Goal: Register for event/course

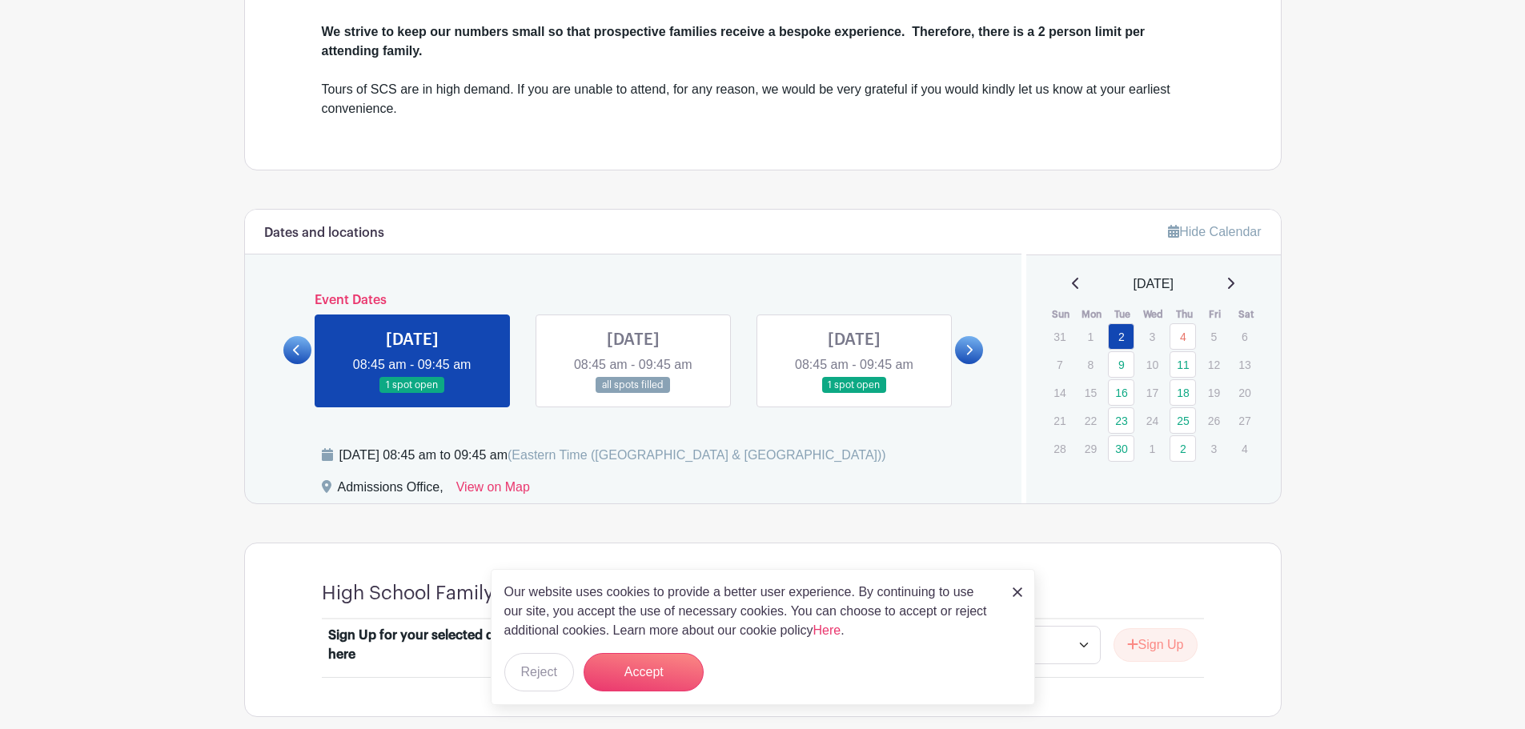
scroll to position [729, 0]
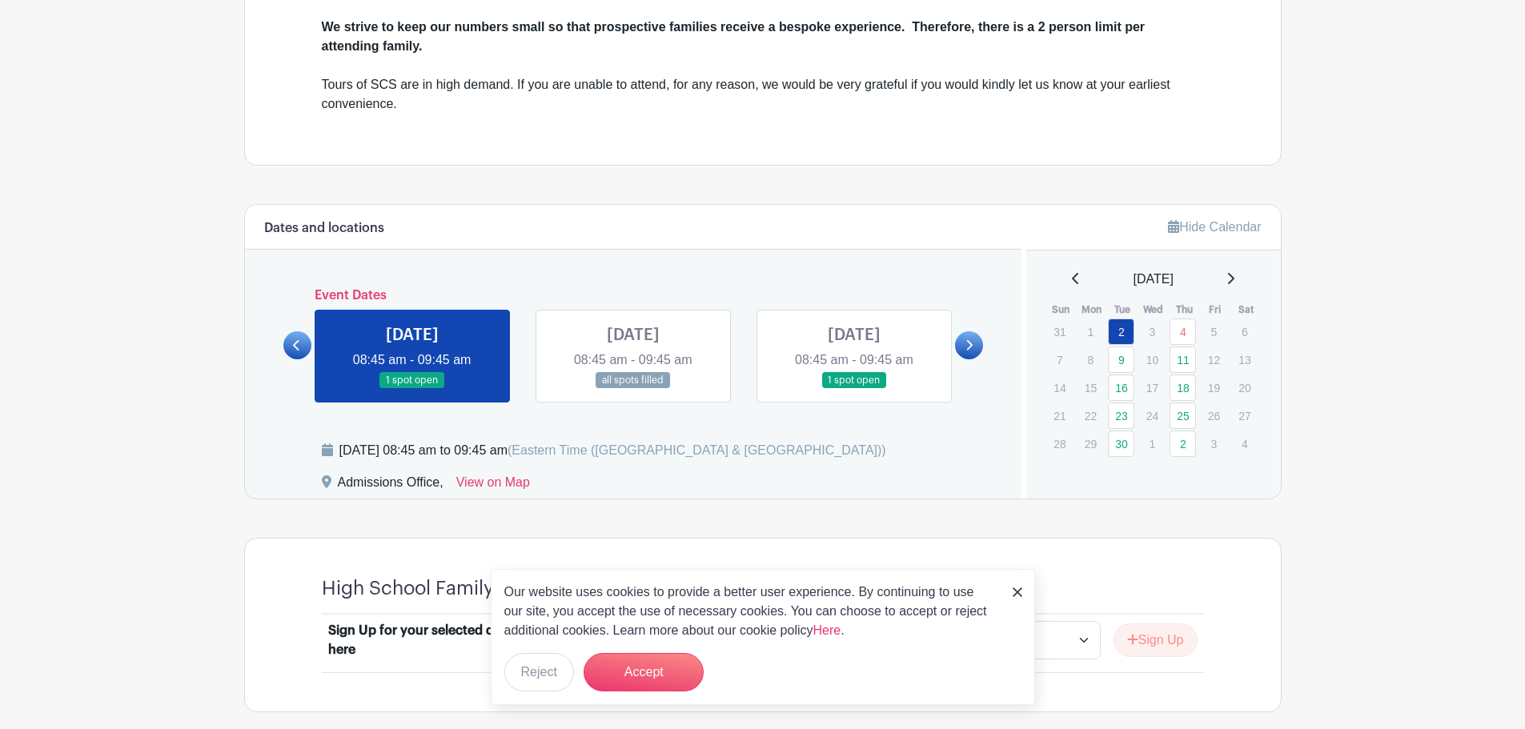
click at [854, 389] on link at bounding box center [854, 389] width 0 height 0
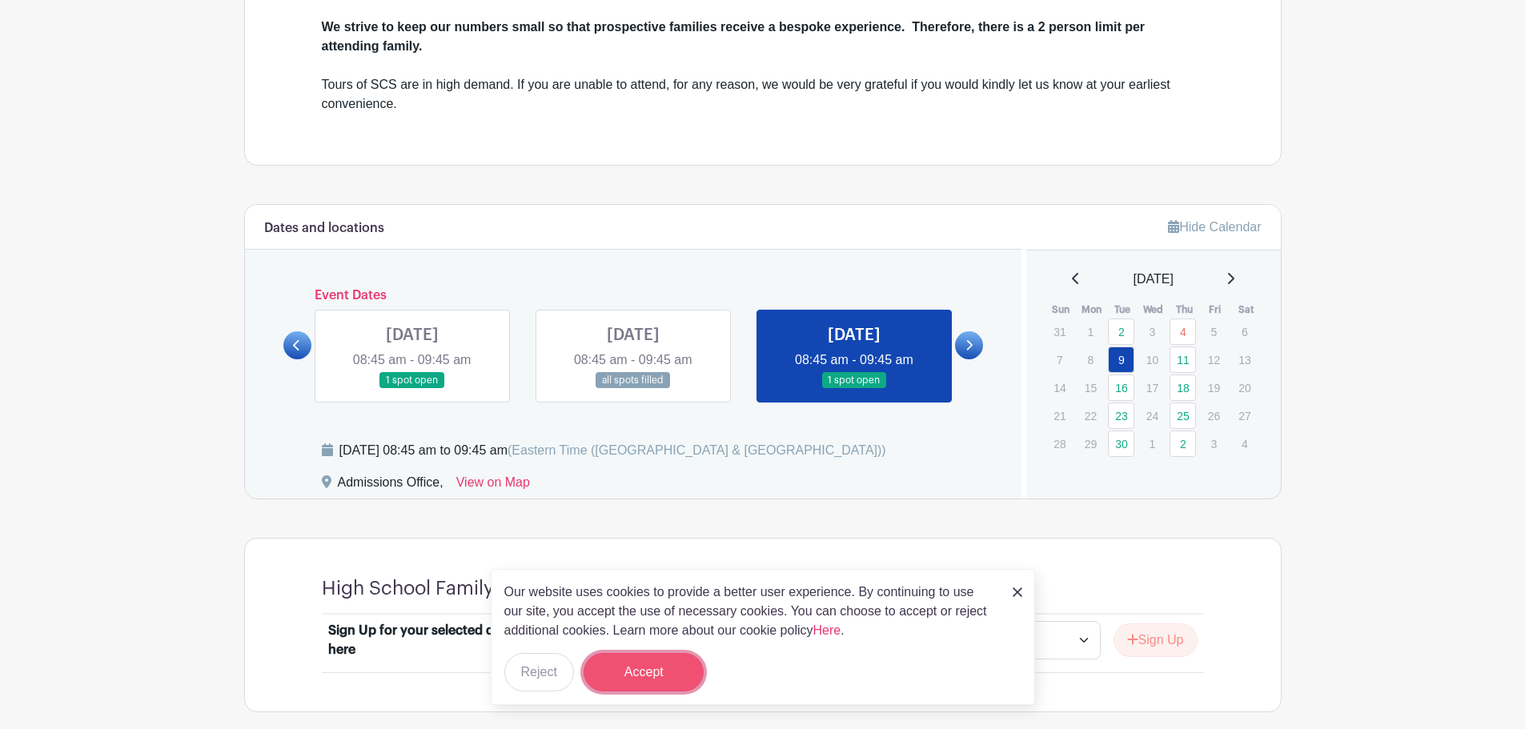
click at [638, 665] on button "Accept" at bounding box center [644, 672] width 120 height 38
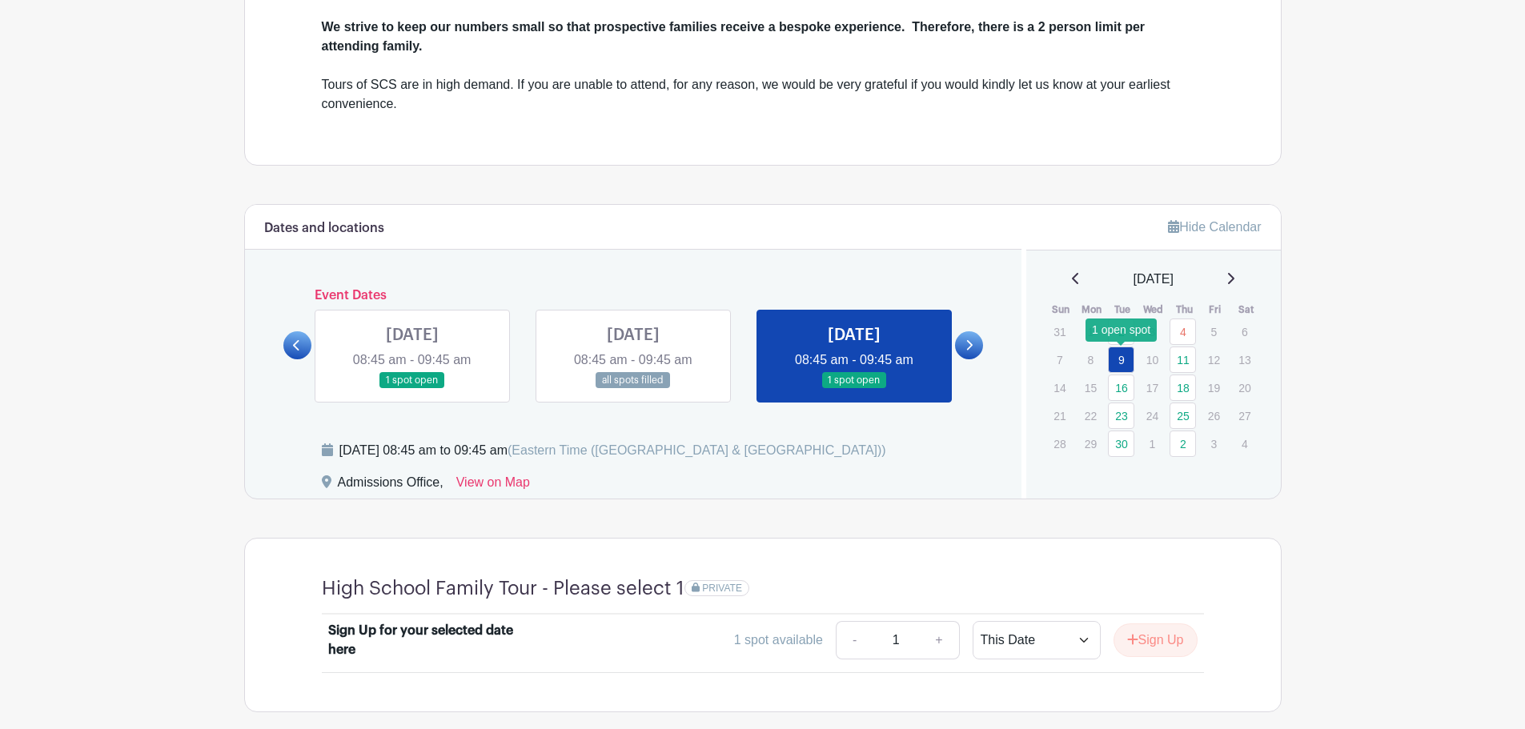
click at [1119, 359] on link "9" at bounding box center [1121, 360] width 26 height 26
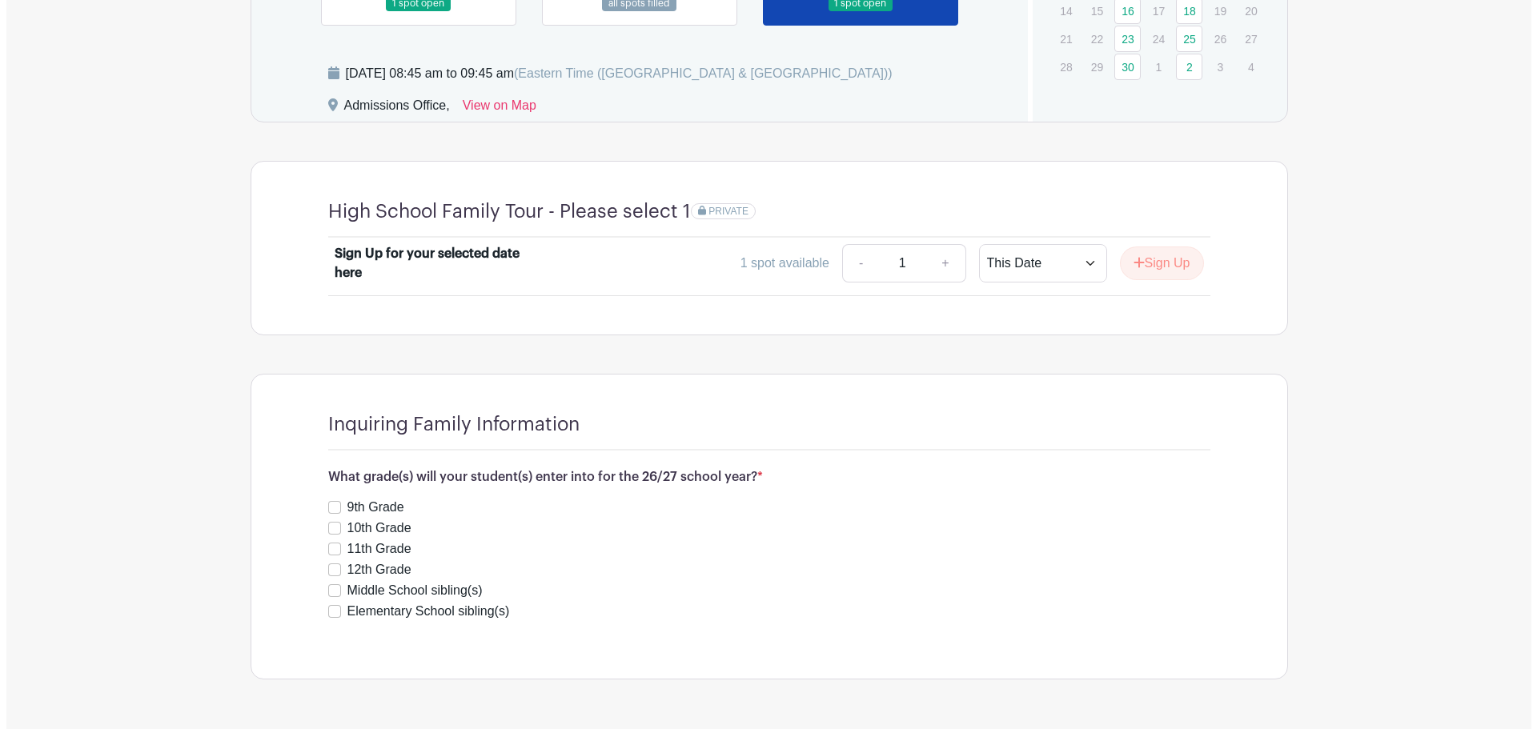
scroll to position [1157, 0]
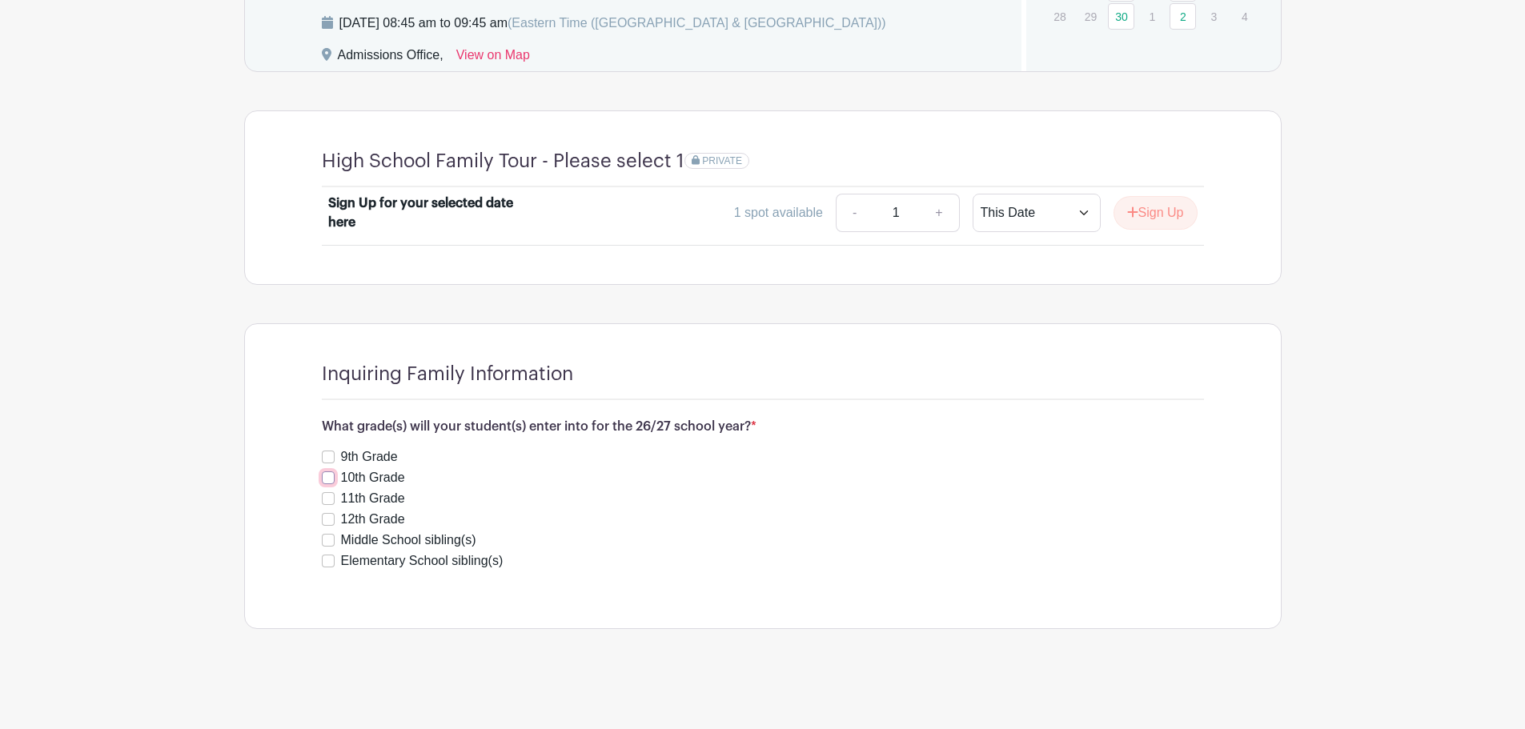
click at [327, 475] on input "10th Grade" at bounding box center [328, 478] width 13 height 13
checkbox input "true"
click at [368, 603] on button "Save Responses" at bounding box center [389, 607] width 135 height 34
click at [1130, 690] on link "Review & Confirm Signups" at bounding box center [1188, 687] width 186 height 38
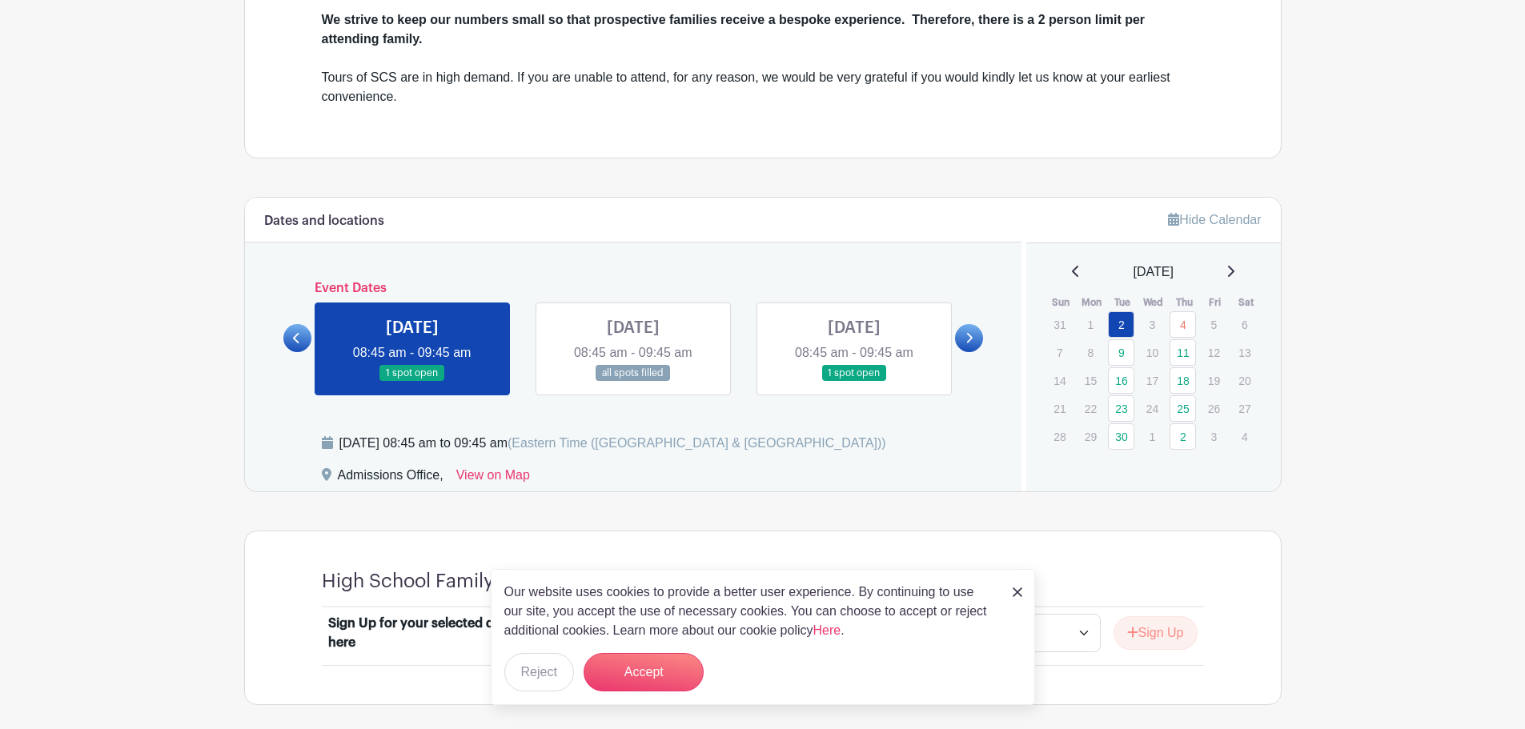
scroll to position [729, 0]
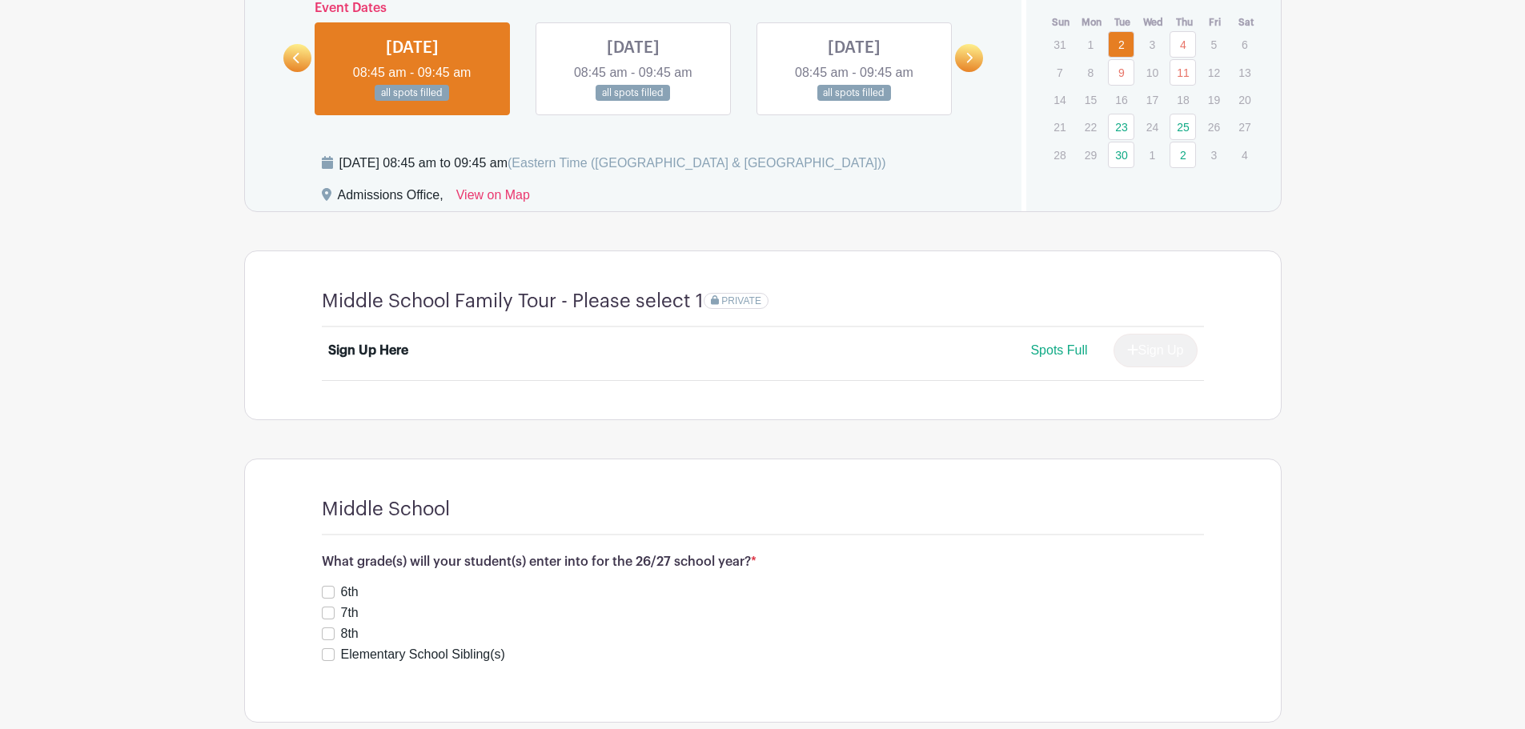
scroll to position [1019, 0]
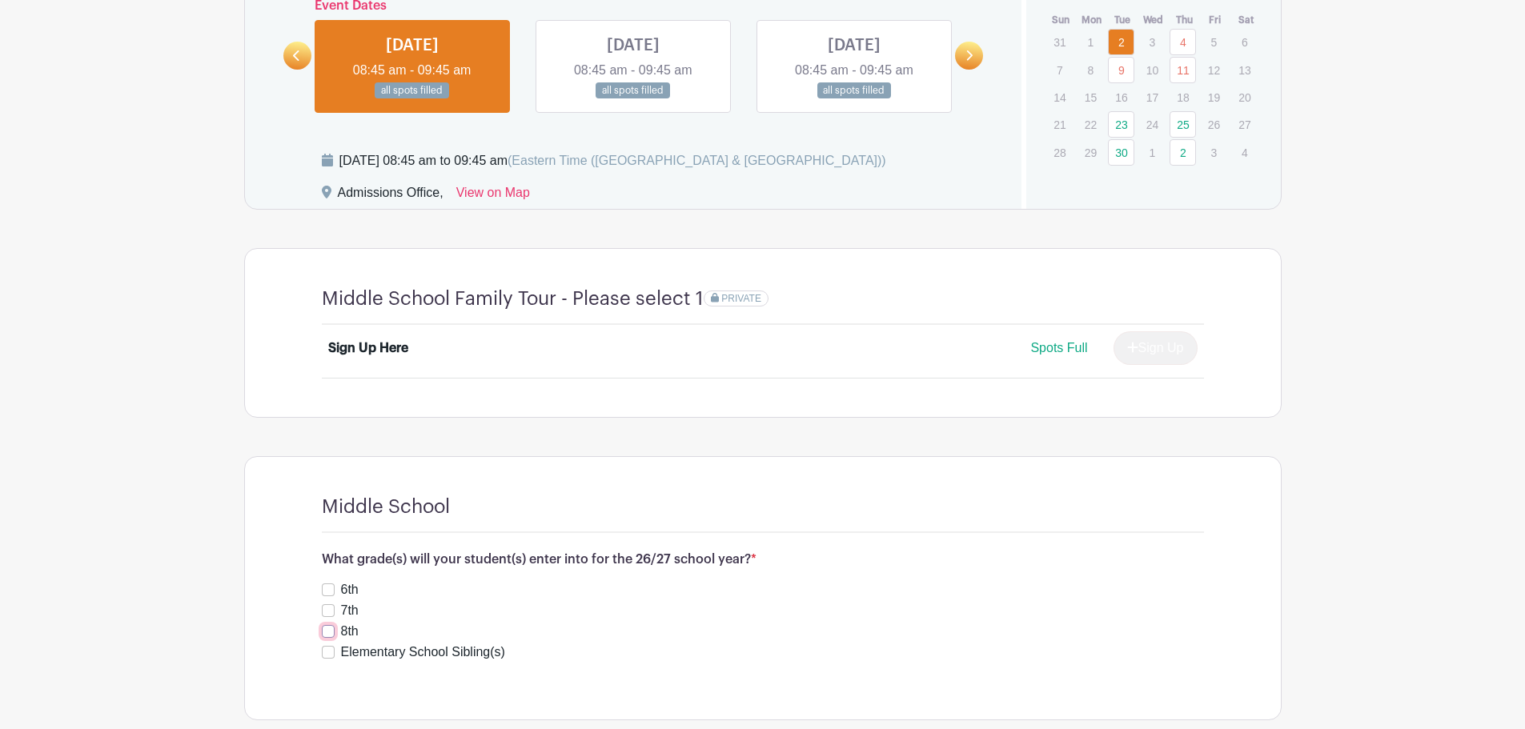
click at [327, 628] on input "8th" at bounding box center [328, 631] width 13 height 13
checkbox input "true"
click at [427, 696] on button "Save Responses" at bounding box center [389, 698] width 135 height 34
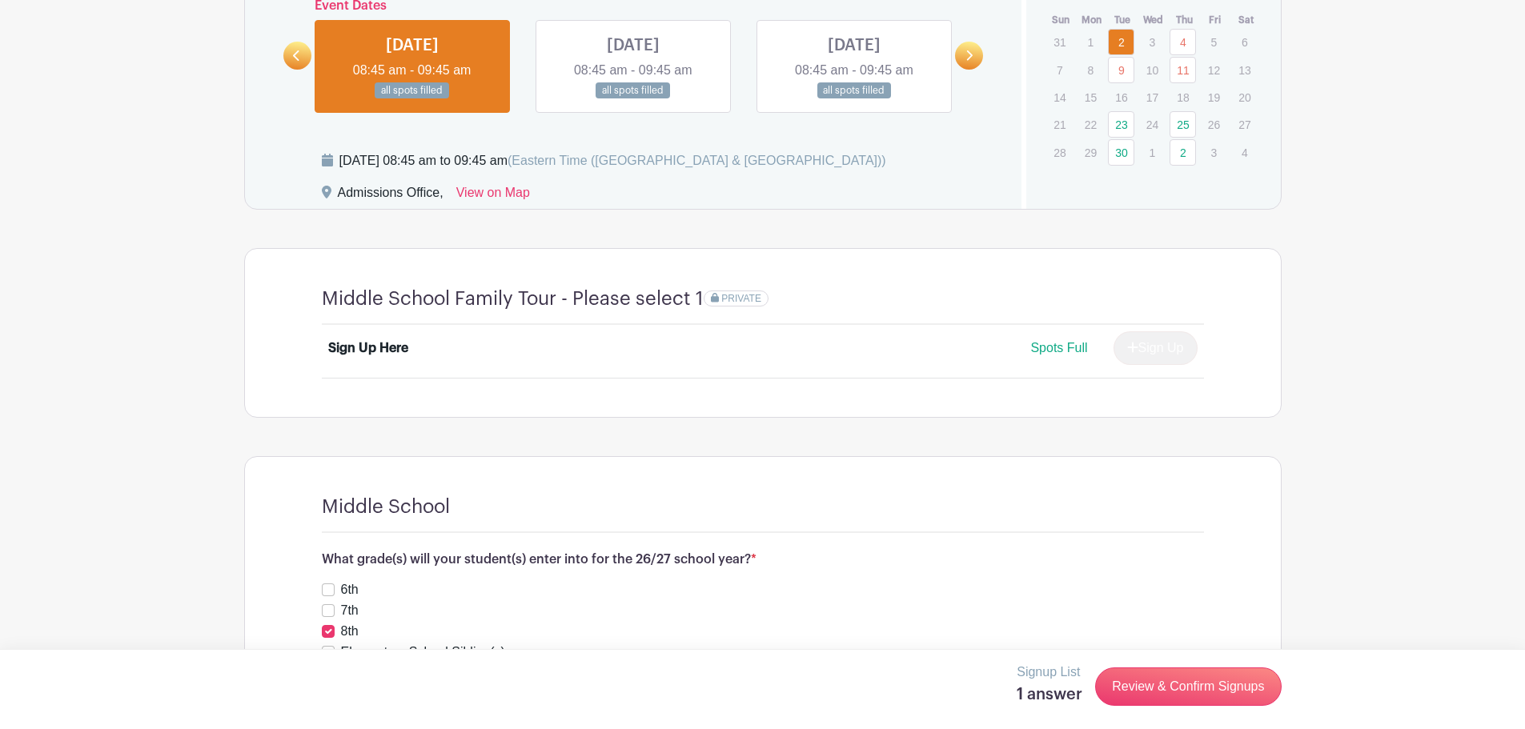
click at [854, 99] on link at bounding box center [854, 99] width 0 height 0
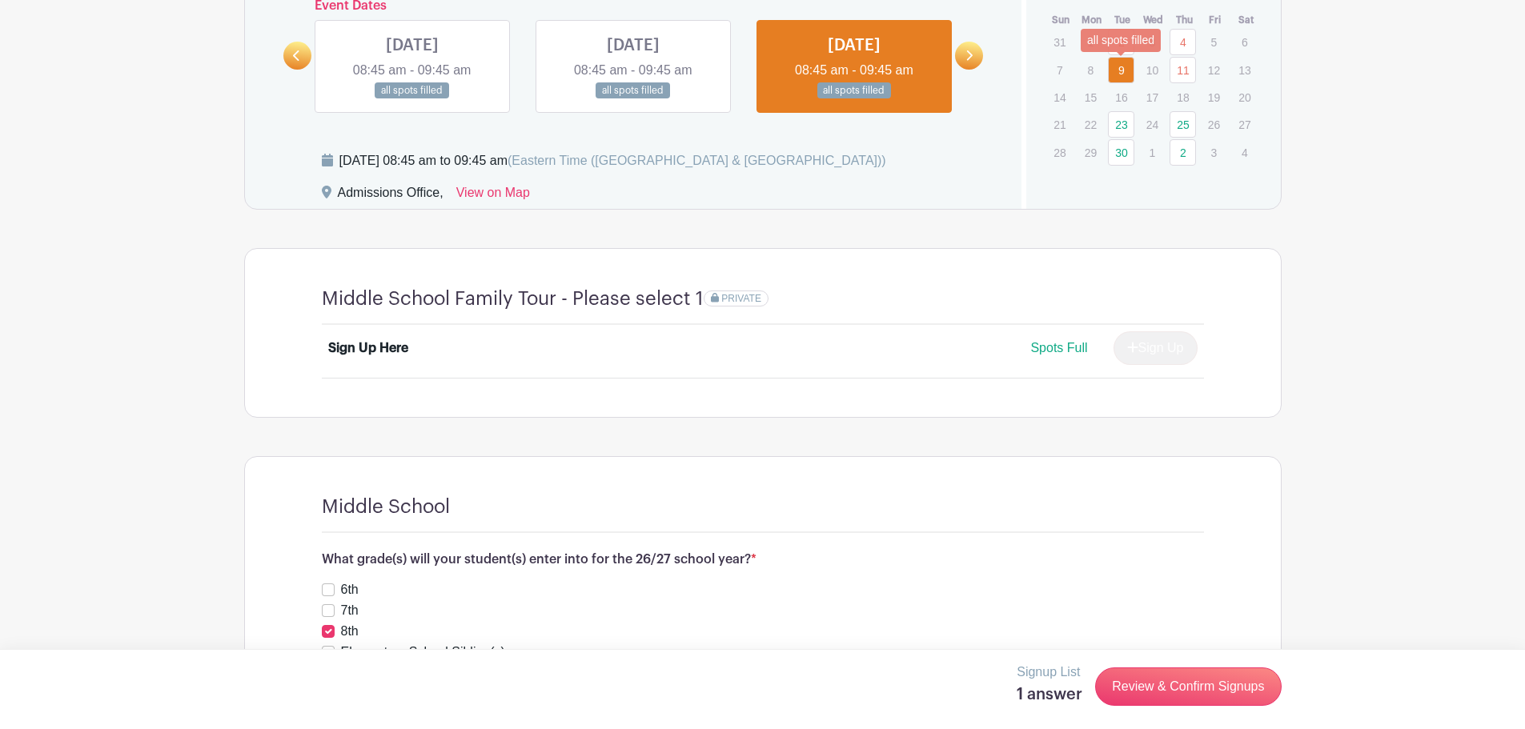
click at [1114, 72] on link "9" at bounding box center [1121, 70] width 26 height 26
click at [964, 215] on turbo-frame "Dates and locations Event Dates TUE Sep 02, 2025 08:45 am - 09:45 am all spots …" at bounding box center [762, 166] width 1037 height 504
click at [326, 632] on input "8th" at bounding box center [328, 631] width 13 height 13
checkbox input "false"
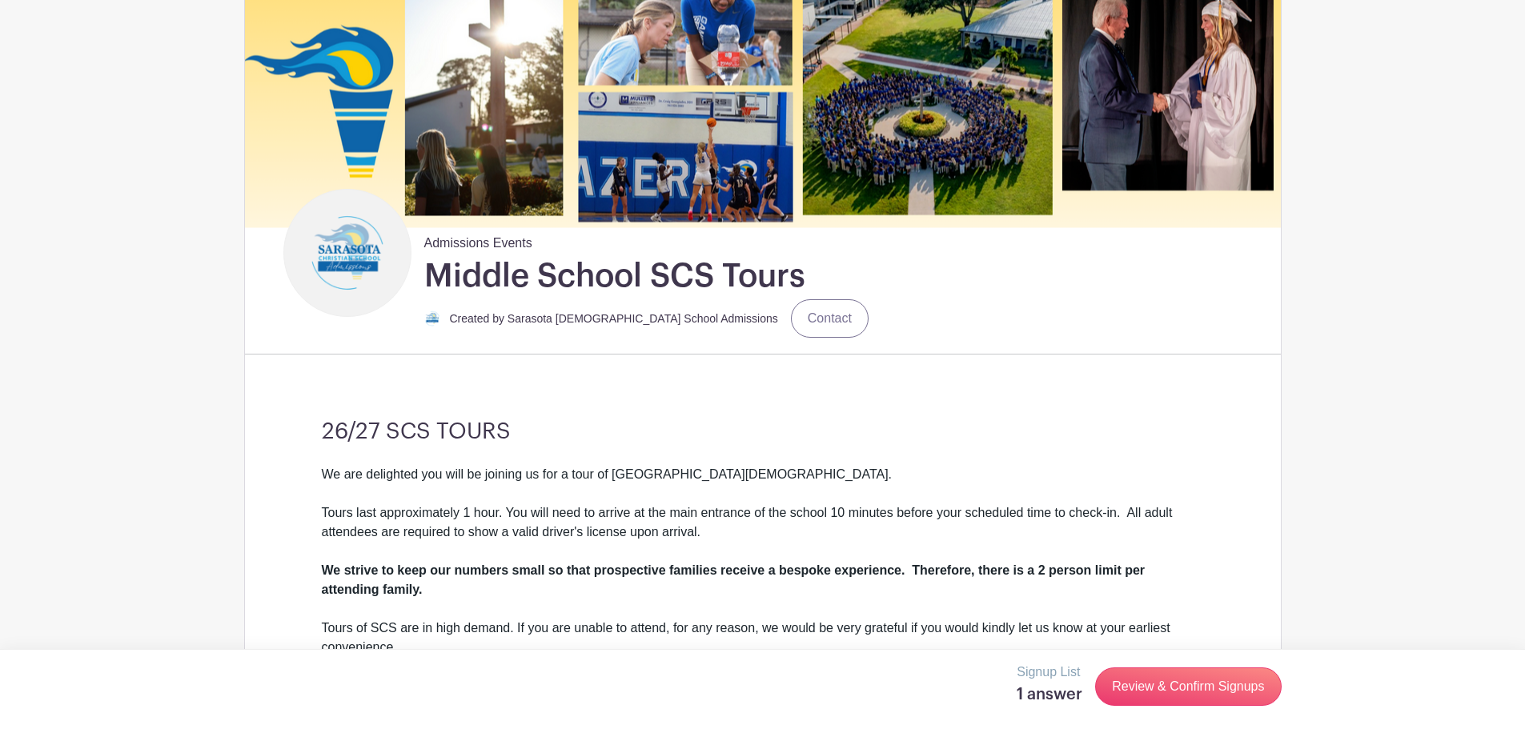
scroll to position [340, 0]
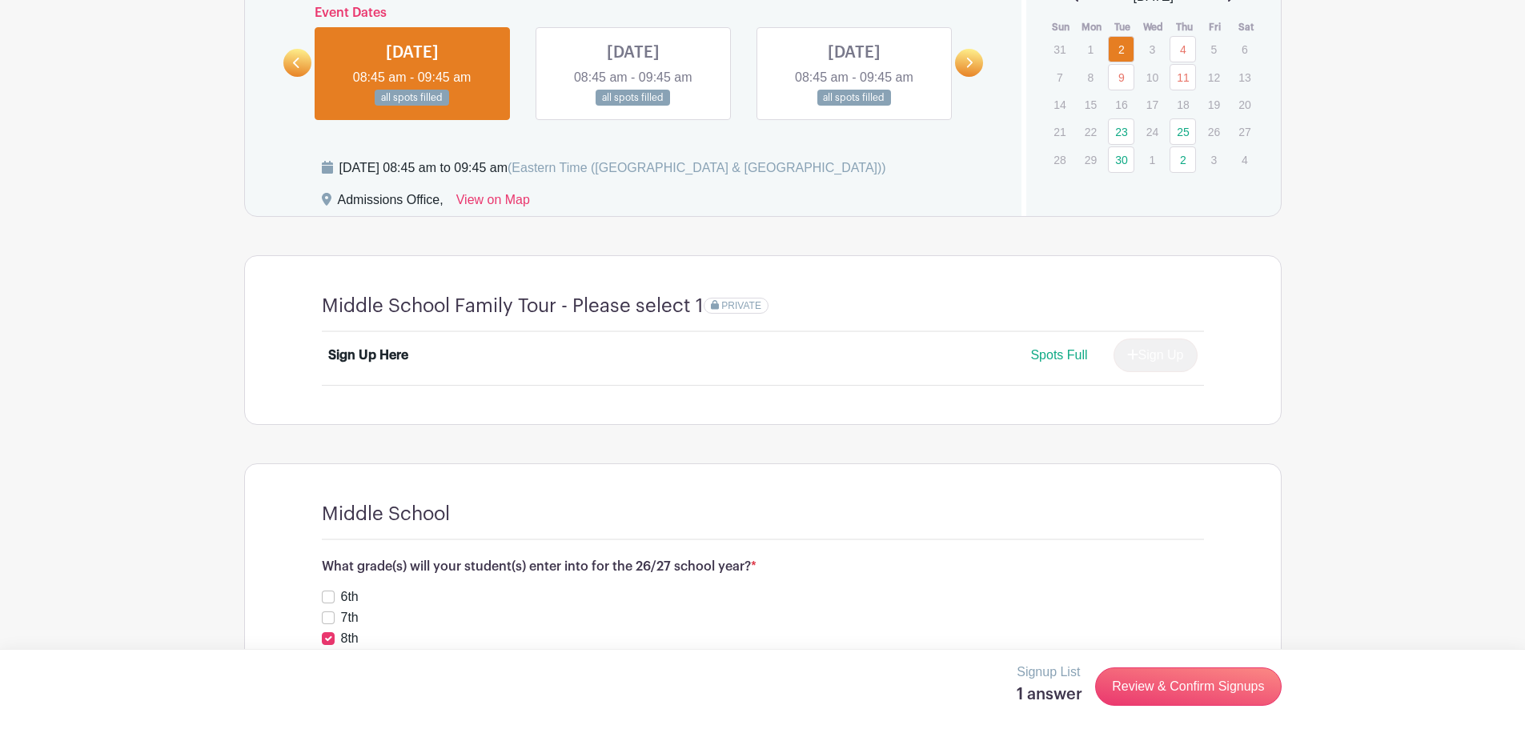
scroll to position [1019, 0]
